Goal: Browse casually: Explore the website without a specific task or goal

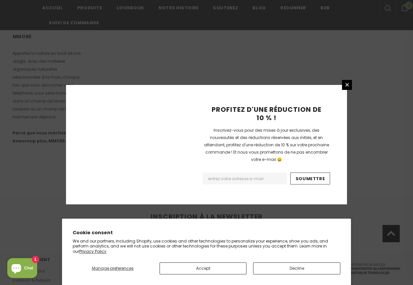
scroll to position [425, 0]
